Goal: Navigation & Orientation: Find specific page/section

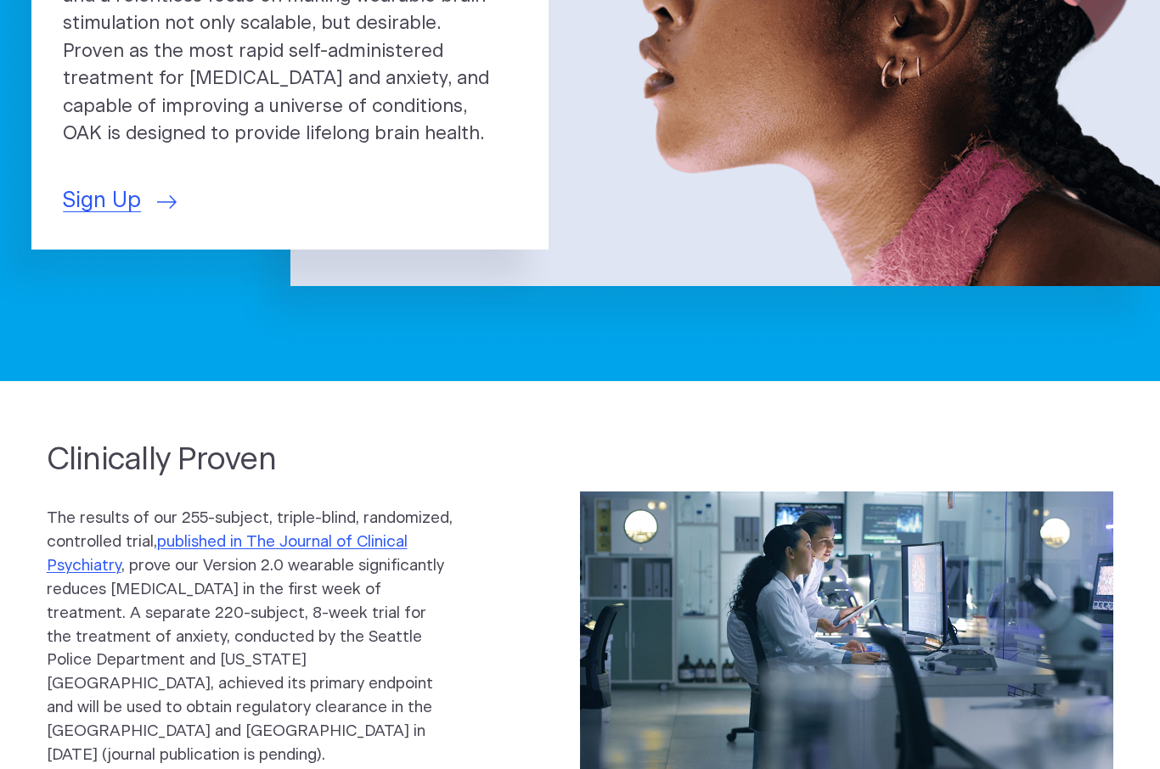
scroll to position [423, 0]
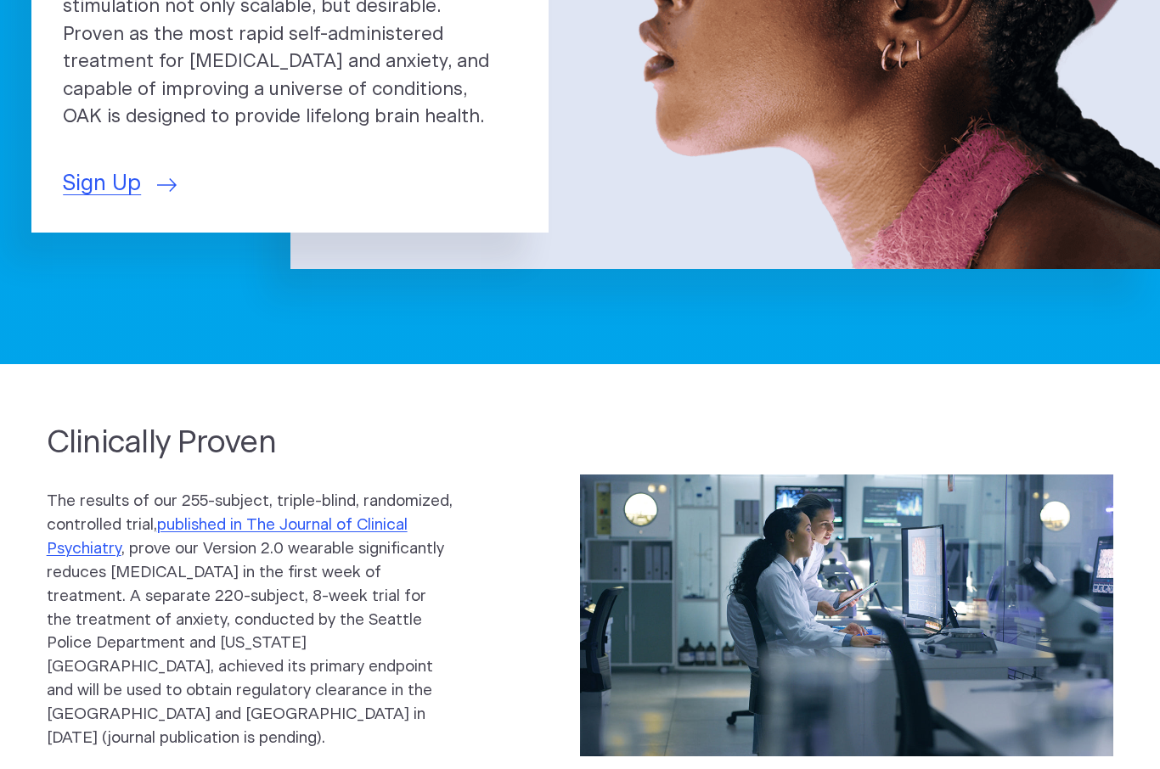
click at [93, 176] on span "Sign Up" at bounding box center [102, 184] width 78 height 32
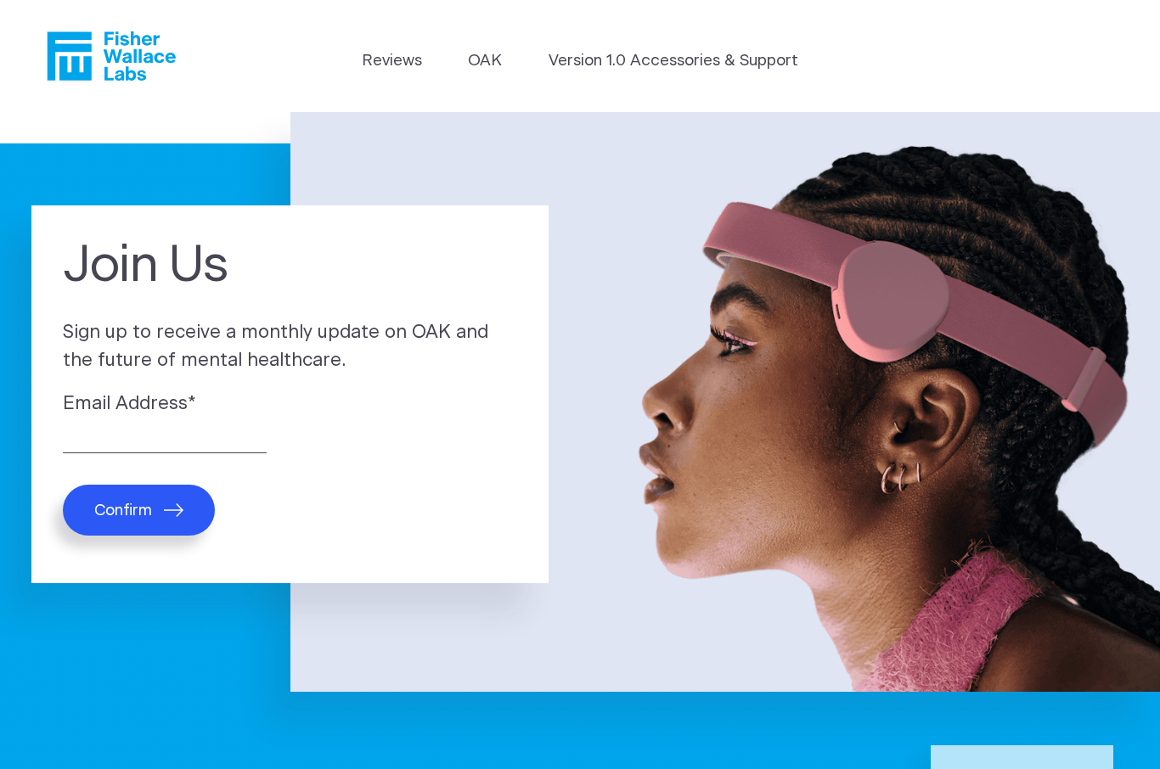
click at [484, 62] on link "OAK" at bounding box center [485, 61] width 34 height 24
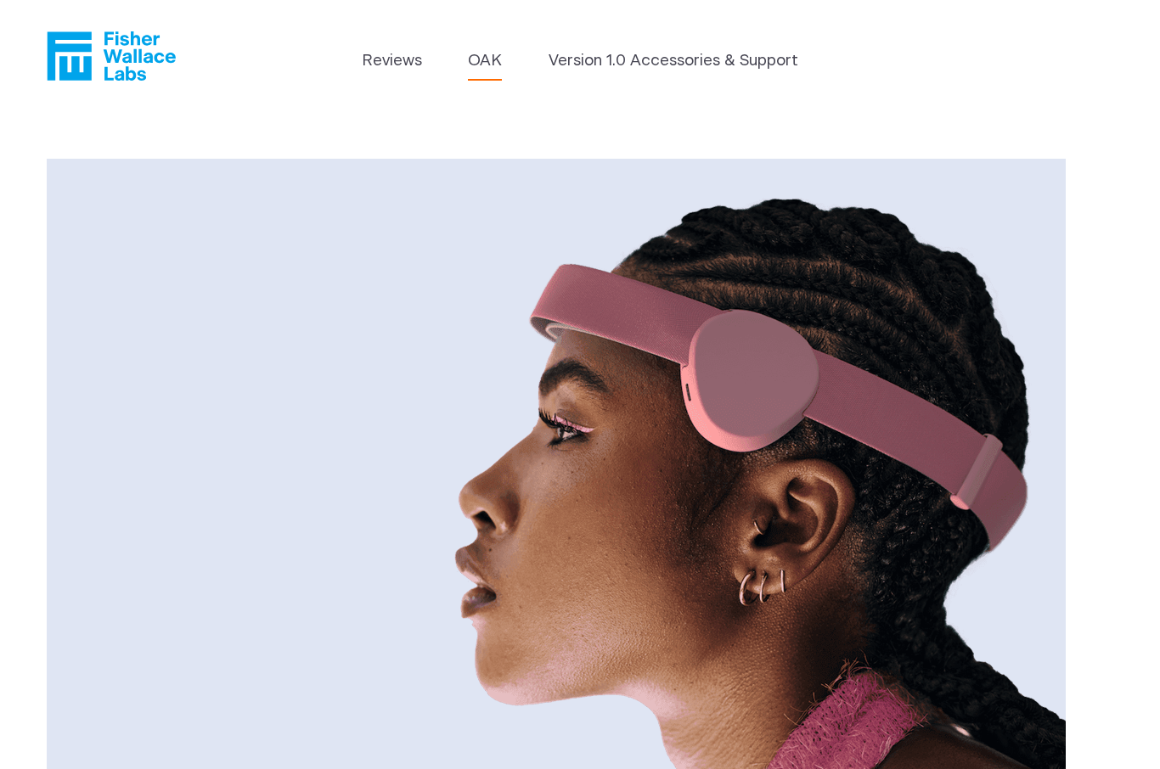
click at [750, 64] on link "Version 1.0 Accessories & Support" at bounding box center [673, 61] width 250 height 24
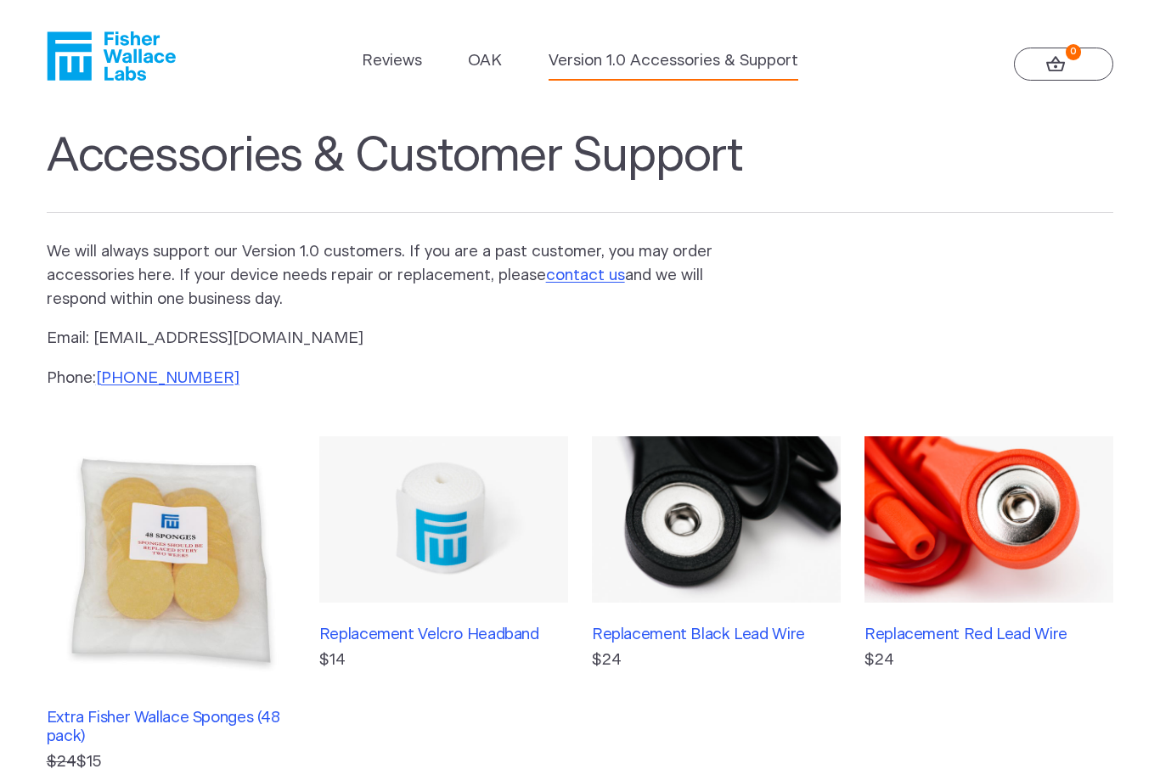
click at [481, 67] on link "OAK" at bounding box center [485, 61] width 34 height 24
click at [1059, 70] on icon at bounding box center [1055, 63] width 19 height 15
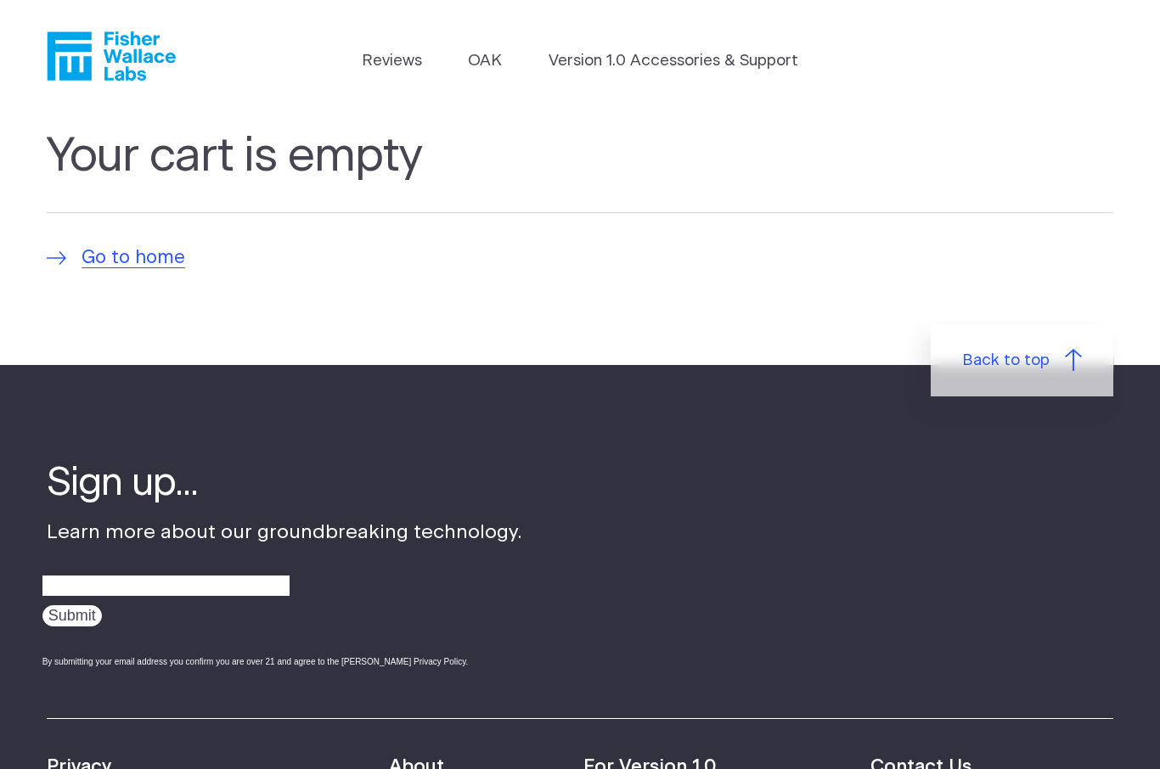
click at [123, 259] on span "Go to home" at bounding box center [134, 259] width 104 height 28
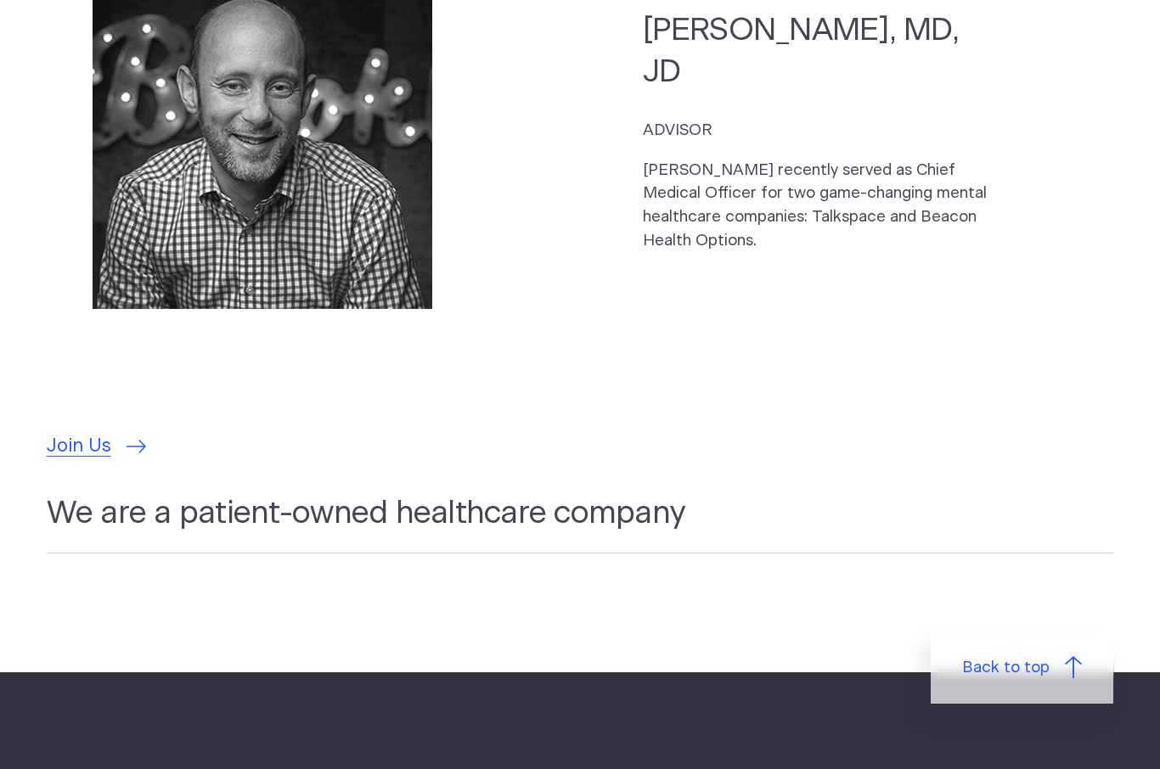
scroll to position [4544, 0]
